Goal: Complete application form: Complete application form

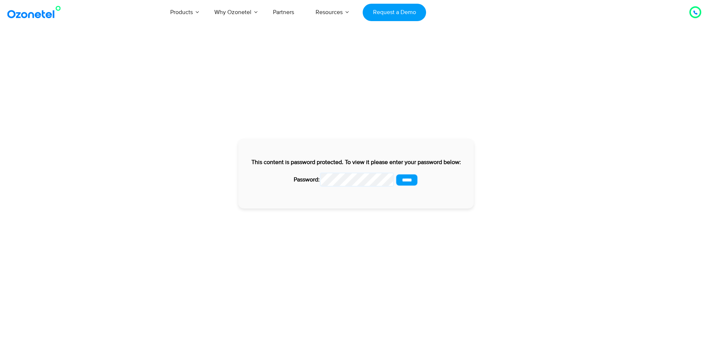
click at [407, 179] on input "*****" at bounding box center [407, 180] width 23 height 13
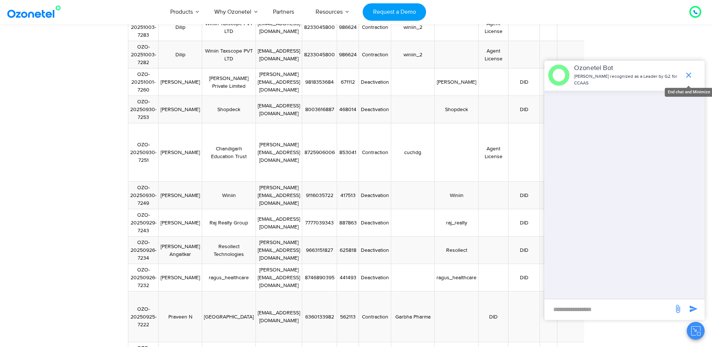
click at [691, 74] on icon "end chat or minimize" at bounding box center [688, 75] width 9 height 9
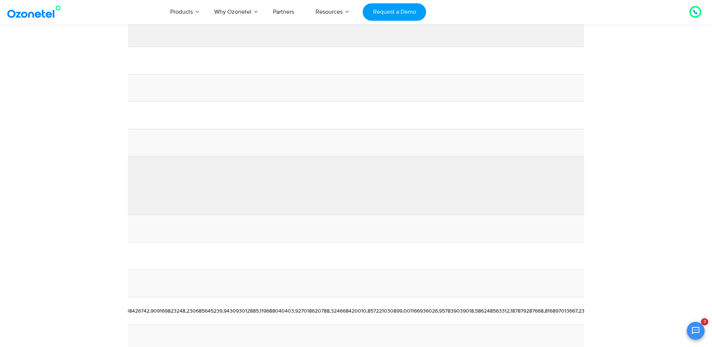
scroll to position [0, 7384]
